Goal: Information Seeking & Learning: Check status

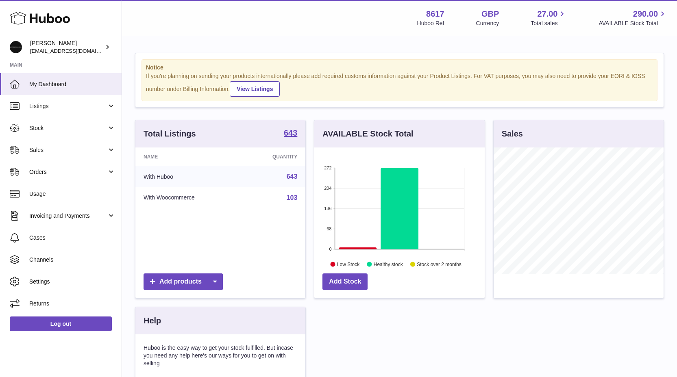
scroll to position [127, 170]
click at [59, 122] on link "Stock" at bounding box center [61, 128] width 122 height 22
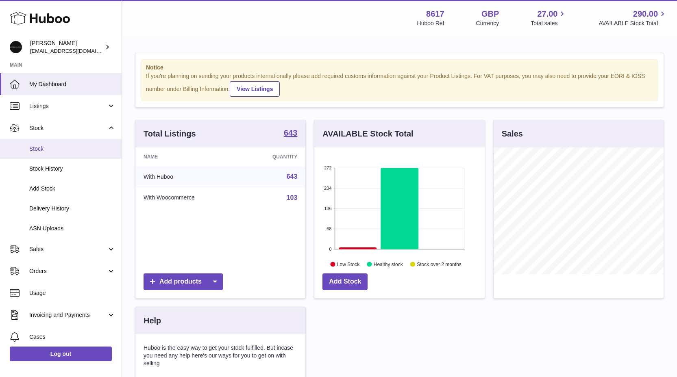
click at [48, 149] on span "Stock" at bounding box center [72, 149] width 86 height 8
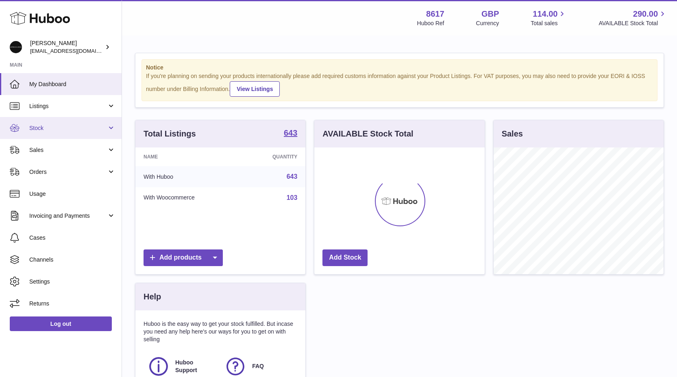
scroll to position [127, 170]
click at [67, 118] on link "Stock" at bounding box center [61, 128] width 122 height 22
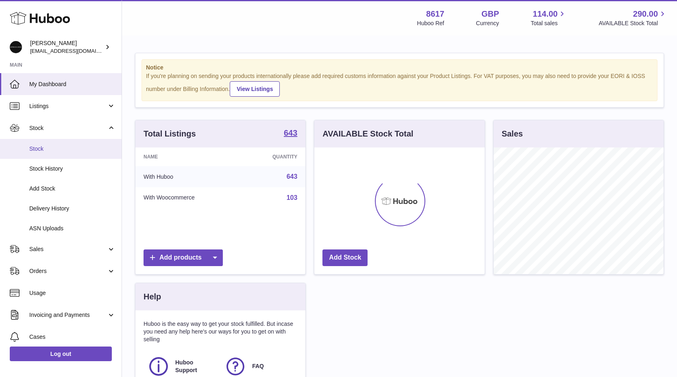
click at [61, 150] on span "Stock" at bounding box center [72, 149] width 86 height 8
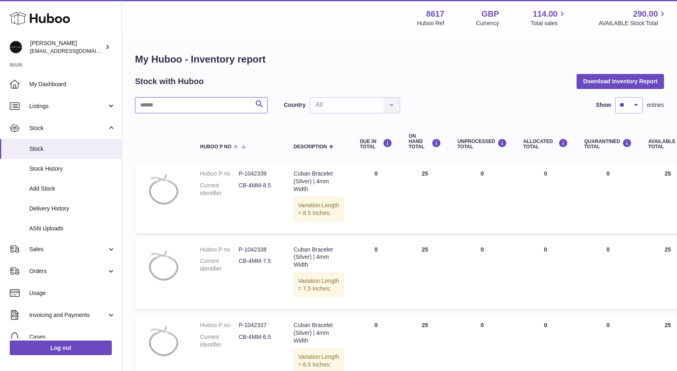
click at [160, 109] on input "text" at bounding box center [201, 105] width 133 height 16
type input "******"
